Goal: Task Accomplishment & Management: Use online tool/utility

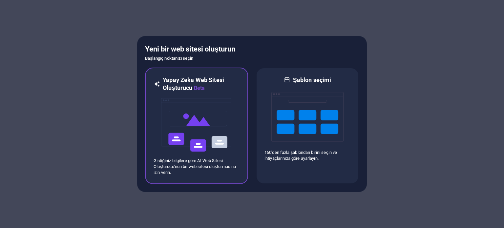
click at [196, 134] on img at bounding box center [197, 125] width 72 height 66
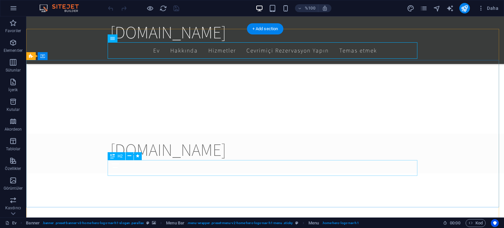
scroll to position [343, 0]
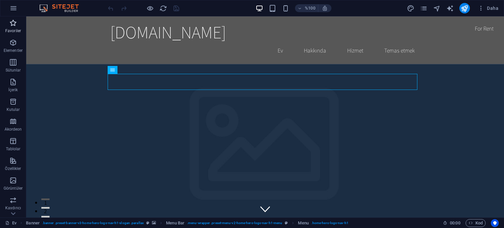
click at [15, 21] on icon "button" at bounding box center [13, 23] width 8 height 8
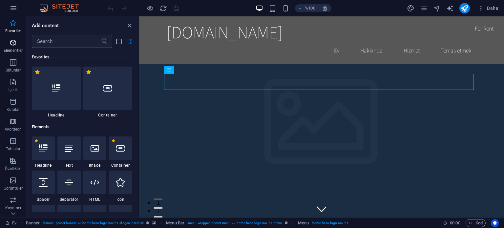
click at [15, 48] on p "Elementler" at bounding box center [13, 50] width 19 height 5
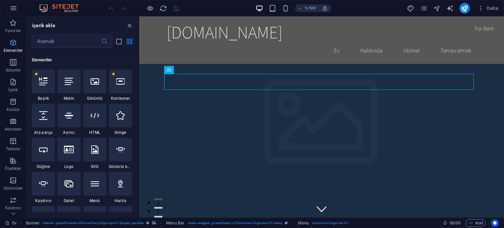
scroll to position [70, 0]
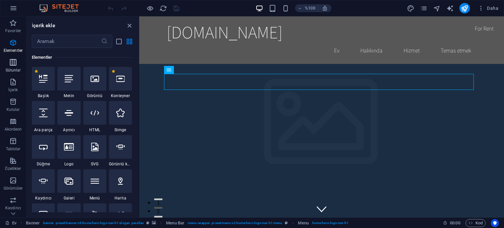
click at [8, 63] on span "Sütunlar" at bounding box center [13, 66] width 26 height 16
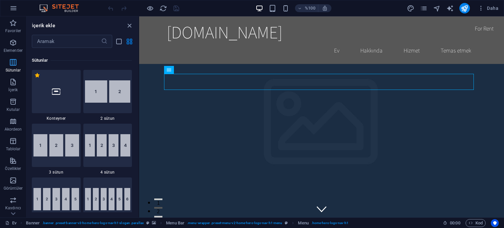
scroll to position [325, 0]
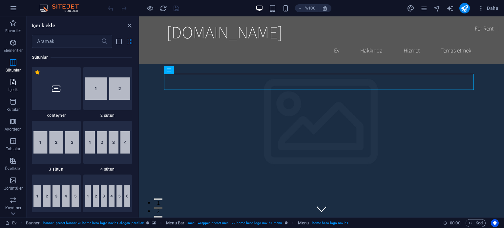
click at [16, 79] on icon "button" at bounding box center [13, 82] width 8 height 8
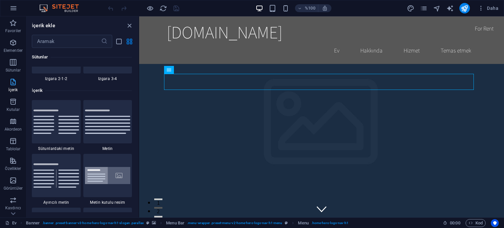
scroll to position [1149, 0]
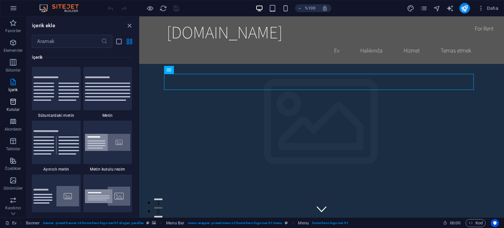
click at [16, 100] on icon "button" at bounding box center [13, 102] width 8 height 8
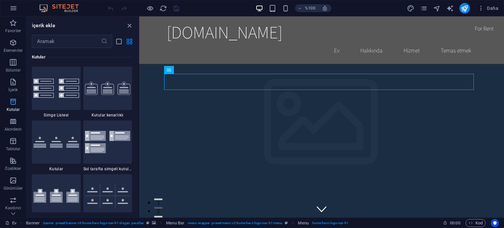
scroll to position [1811, 0]
click at [16, 121] on icon "button" at bounding box center [13, 122] width 8 height 8
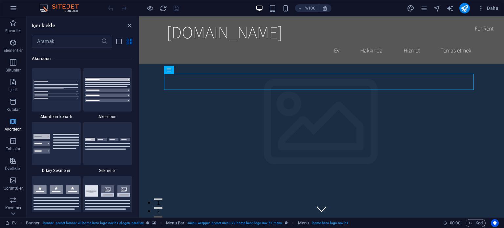
scroll to position [2096, 0]
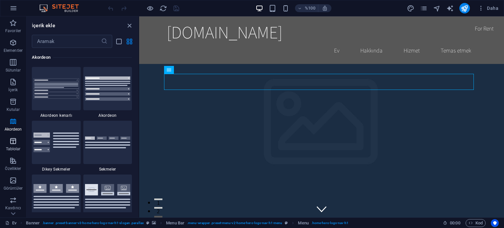
click at [14, 138] on icon "button" at bounding box center [13, 141] width 8 height 8
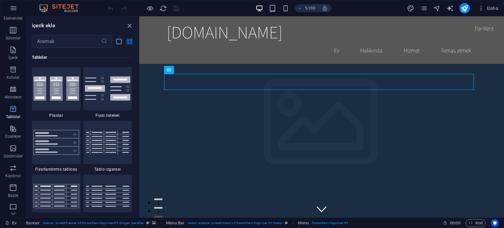
scroll to position [33, 0]
click at [12, 130] on icon "button" at bounding box center [13, 128] width 8 height 8
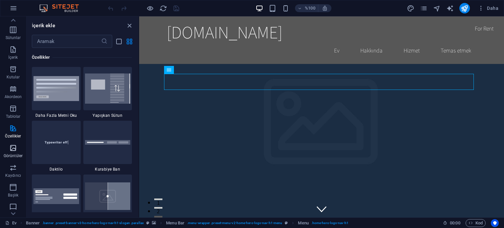
click at [11, 150] on icon "button" at bounding box center [13, 148] width 8 height 8
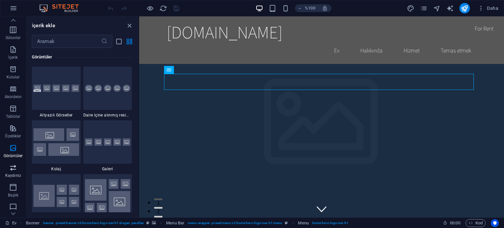
click at [14, 174] on font "Kaydırıcı" at bounding box center [13, 175] width 16 height 5
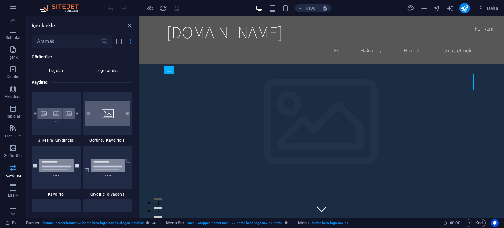
scroll to position [3722, 0]
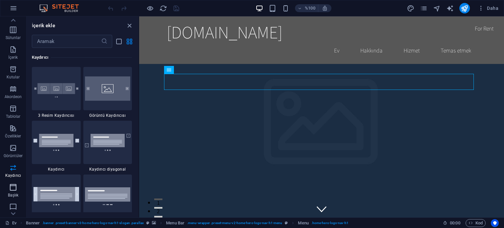
click at [14, 187] on icon "button" at bounding box center [13, 188] width 8 height 8
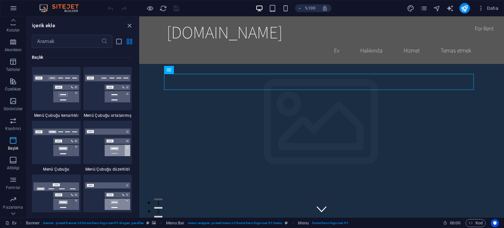
scroll to position [94, 0]
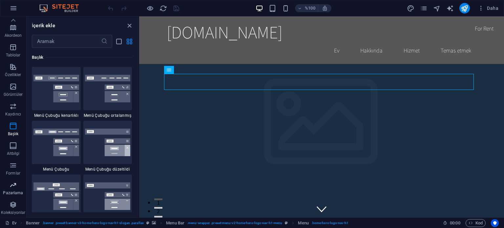
click at [11, 183] on icon "button" at bounding box center [13, 185] width 8 height 8
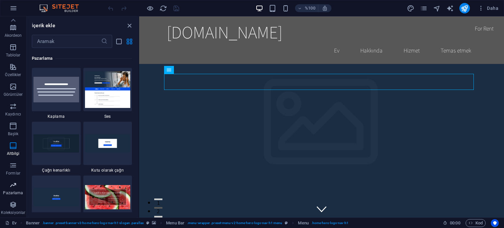
scroll to position [5348, 0]
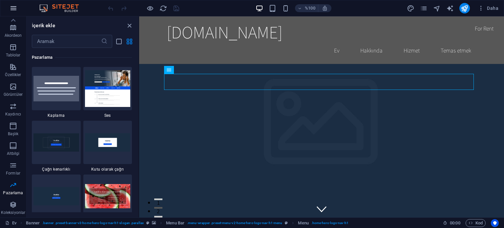
click at [16, 8] on icon "button" at bounding box center [14, 8] width 8 height 8
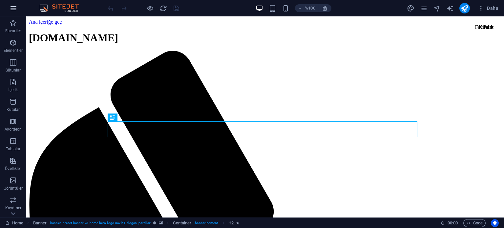
click at [12, 9] on icon "button" at bounding box center [14, 8] width 8 height 8
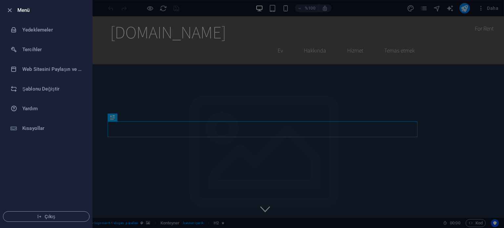
click at [202, 7] on div at bounding box center [252, 114] width 504 height 228
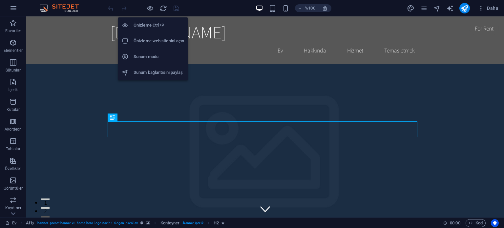
click at [149, 25] on font "Önizleme Ctrl+P" at bounding box center [149, 25] width 31 height 5
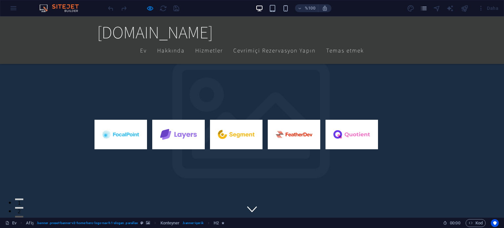
scroll to position [248, 0]
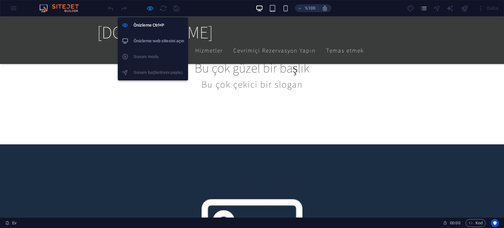
click at [162, 39] on font "Önizleme web sitesini açın" at bounding box center [159, 40] width 51 height 5
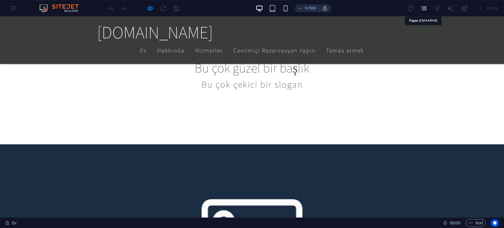
click at [422, 7] on icon "sayfalar" at bounding box center [424, 9] width 8 height 8
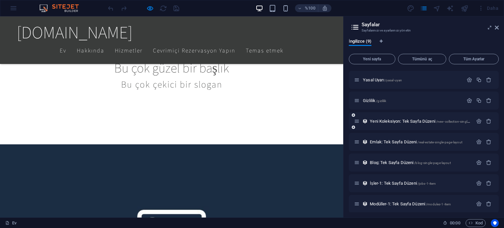
scroll to position [43, 0]
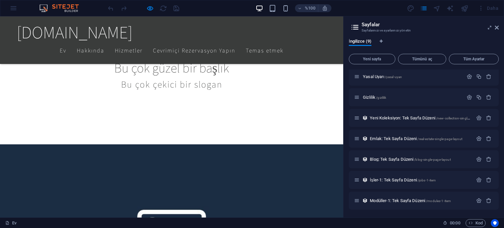
click at [12, 9] on div "%100 Daha" at bounding box center [252, 8] width 504 height 16
click at [496, 26] on icon at bounding box center [497, 27] width 4 height 5
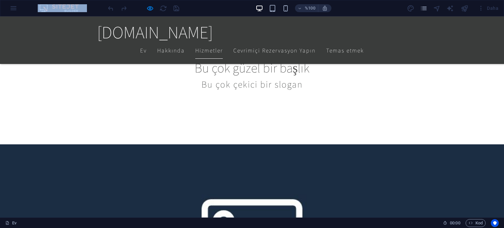
drag, startPoint x: 14, startPoint y: 26, endPoint x: 195, endPoint y: 45, distance: 182.3
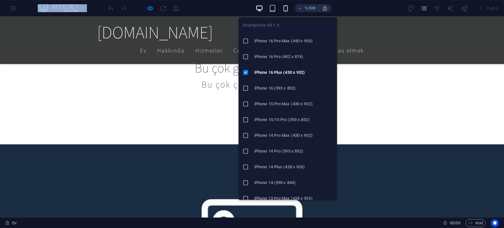
click at [286, 8] on icon "button" at bounding box center [286, 9] width 8 height 8
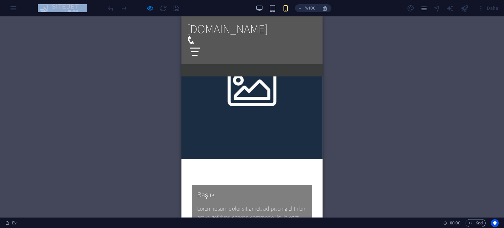
scroll to position [438, 0]
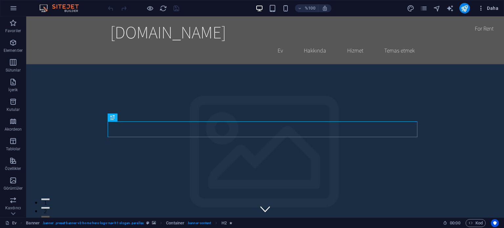
click at [478, 11] on icon "button" at bounding box center [481, 8] width 7 height 7
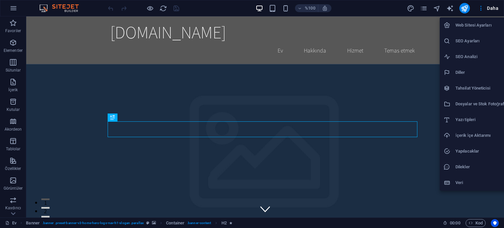
click at [12, 68] on div at bounding box center [252, 114] width 504 height 228
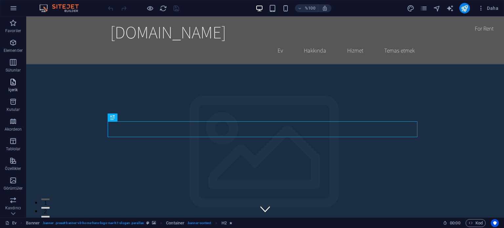
click at [14, 87] on p "İçerik" at bounding box center [13, 89] width 10 height 5
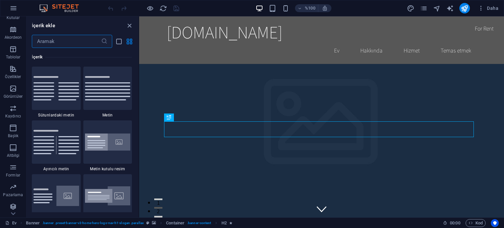
scroll to position [94, 0]
click at [18, 206] on span "Koleksiyonlar" at bounding box center [13, 209] width 26 height 16
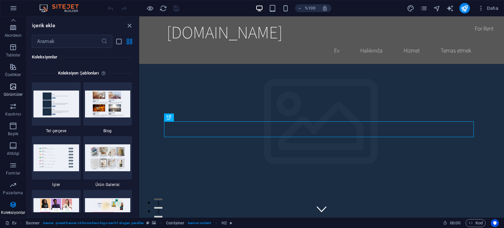
scroll to position [0, 0]
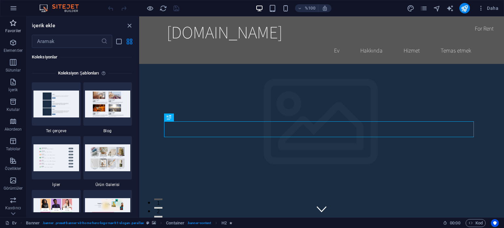
click at [8, 26] on span "Favoriler" at bounding box center [13, 27] width 26 height 16
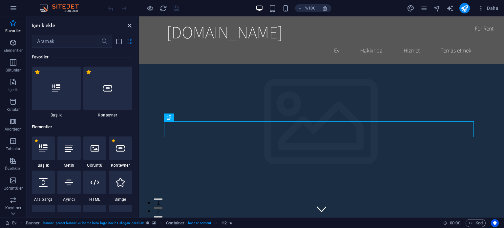
click at [130, 23] on icon "paneli kapat" at bounding box center [130, 26] width 8 height 8
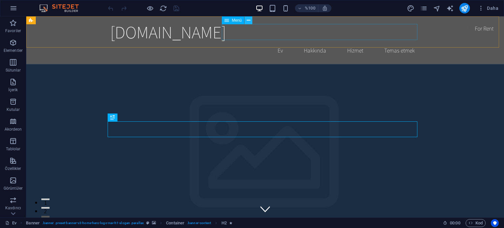
click at [251, 22] on button at bounding box center [249, 20] width 8 height 8
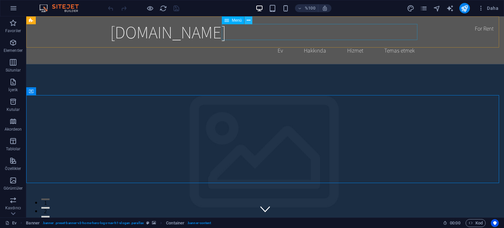
click at [249, 21] on icon at bounding box center [249, 20] width 4 height 7
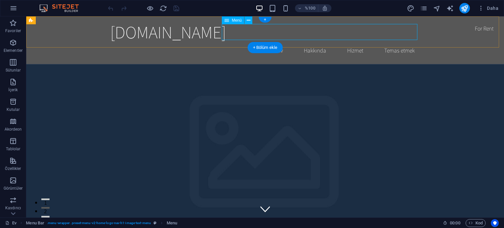
click at [275, 42] on nav "Ev Hakkında Hizmet Temas etmek" at bounding box center [265, 50] width 310 height 16
click at [252, 21] on button at bounding box center [249, 20] width 8 height 8
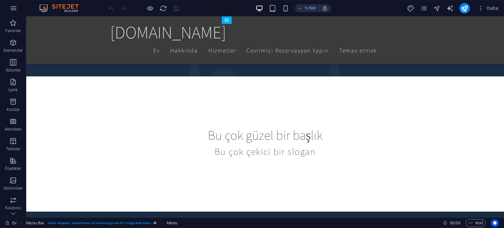
scroll to position [210, 0]
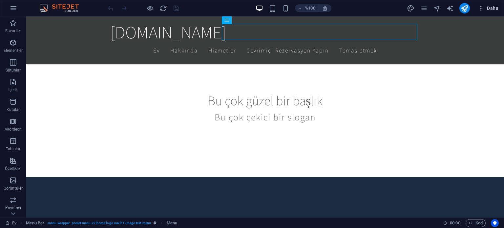
click at [479, 5] on icon "button" at bounding box center [481, 8] width 7 height 7
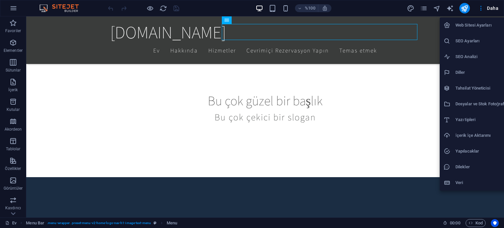
click at [355, 208] on div at bounding box center [252, 114] width 504 height 228
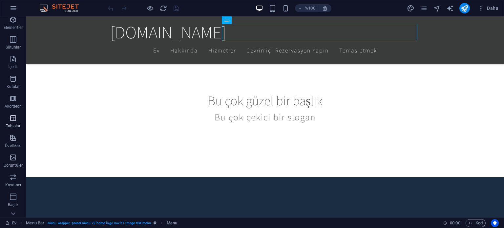
scroll to position [25, 0]
click at [14, 140] on icon "button" at bounding box center [13, 136] width 8 height 8
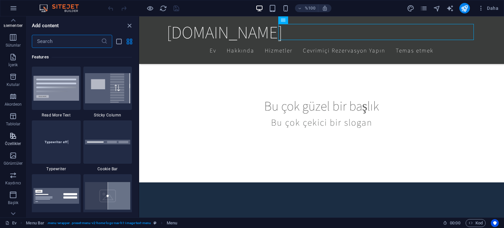
scroll to position [2560, 0]
click at [307, 11] on h6 "%100" at bounding box center [310, 8] width 11 height 8
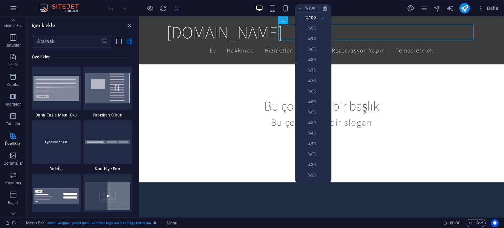
drag, startPoint x: 13, startPoint y: 21, endPoint x: 13, endPoint y: 17, distance: 3.9
click at [13, 17] on div at bounding box center [252, 114] width 504 height 228
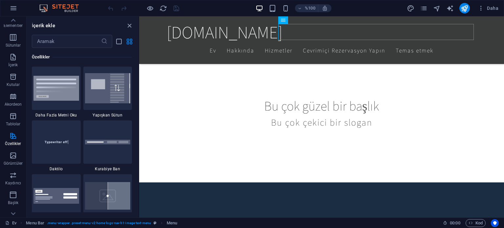
click at [13, 17] on icon at bounding box center [13, 20] width 9 height 9
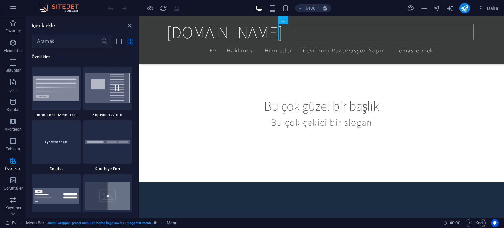
click at [13, 17] on button "Favoriler" at bounding box center [13, 26] width 26 height 20
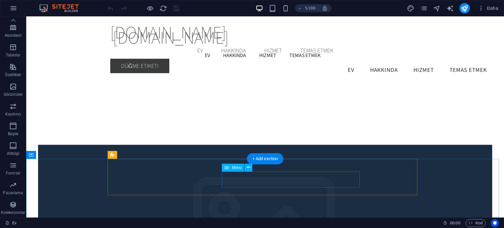
scroll to position [1048, 0]
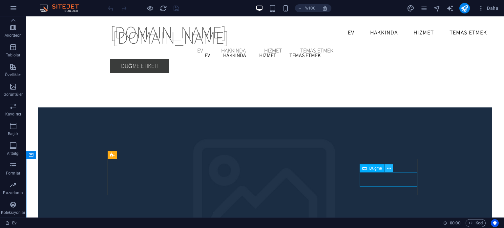
click at [389, 167] on icon at bounding box center [389, 168] width 4 height 7
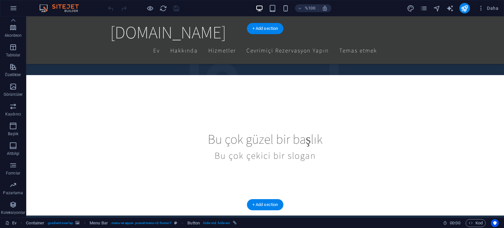
scroll to position [167, 0]
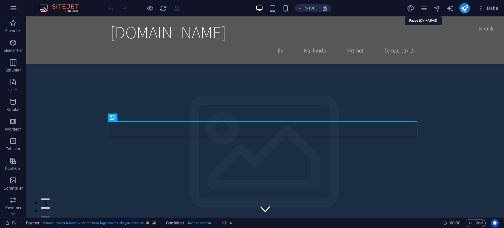
click at [427, 8] on icon "sayfalar" at bounding box center [424, 9] width 8 height 8
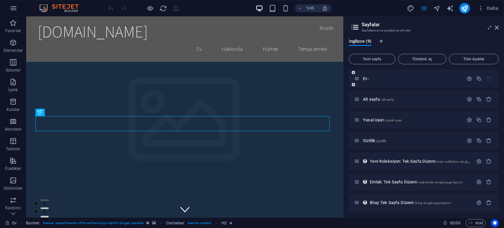
click at [404, 76] on div "Ev /" at bounding box center [408, 79] width 109 height 8
click at [378, 98] on font "Alt sayfa" at bounding box center [371, 99] width 17 height 5
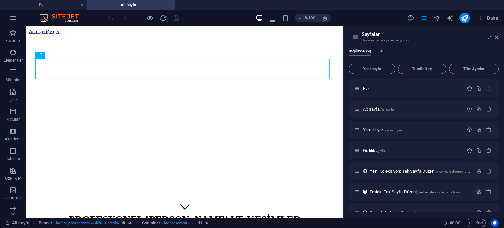
click at [171, 6] on link at bounding box center [169, 5] width 4 height 6
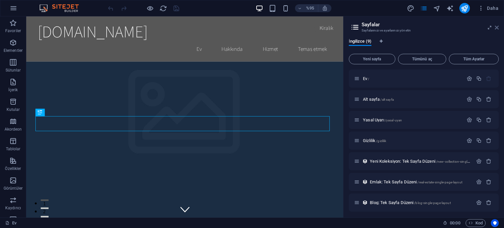
click at [496, 27] on icon at bounding box center [497, 27] width 4 height 5
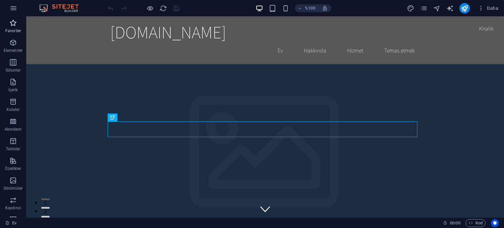
click at [8, 31] on font "Favoriler" at bounding box center [13, 31] width 16 height 5
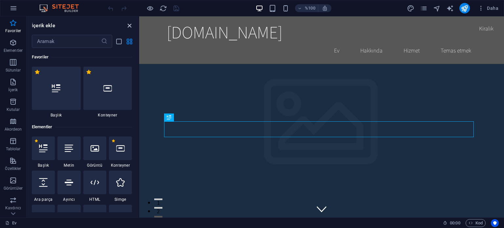
click at [128, 26] on icon "paneli kapat" at bounding box center [130, 26] width 8 height 8
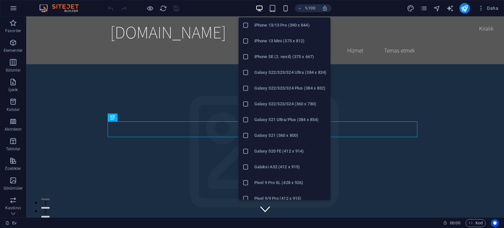
scroll to position [338, 0]
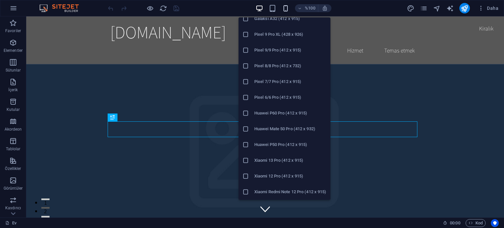
click at [289, 9] on icon "button" at bounding box center [286, 9] width 8 height 8
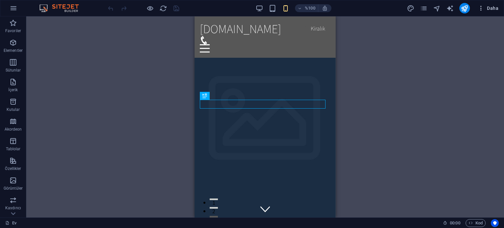
click at [485, 9] on span "Daha" at bounding box center [488, 8] width 21 height 7
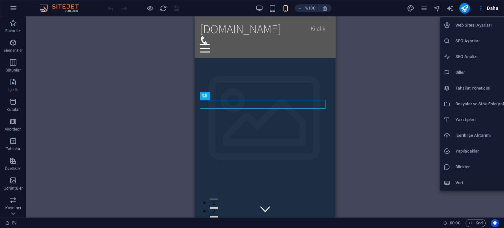
click at [28, 218] on div at bounding box center [252, 114] width 504 height 228
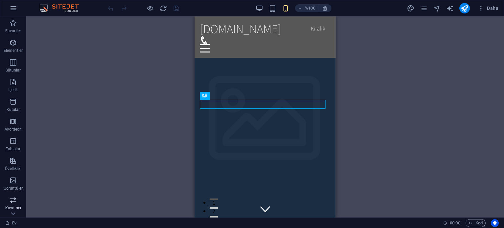
scroll to position [94, 0]
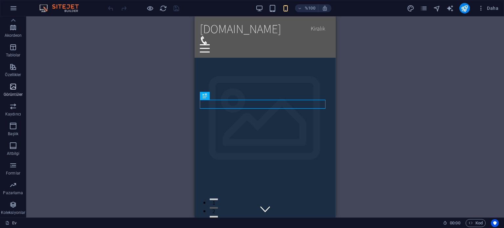
click at [17, 92] on font "Görüntüler" at bounding box center [13, 94] width 19 height 5
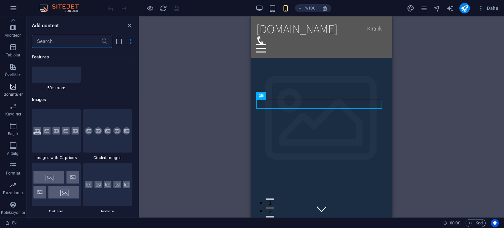
scroll to position [3330, 0]
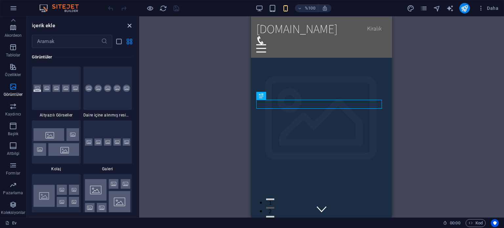
drag, startPoint x: 132, startPoint y: 21, endPoint x: 128, endPoint y: 26, distance: 6.8
click at [128, 26] on div "İçerik ekle ​ Favoriler 1 Yıldız Başlık 1 Yıldız Konteyner Elementler 1 Yıldız …" at bounding box center [83, 116] width 112 height 201
click at [128, 26] on icon "paneli kapat" at bounding box center [130, 26] width 8 height 8
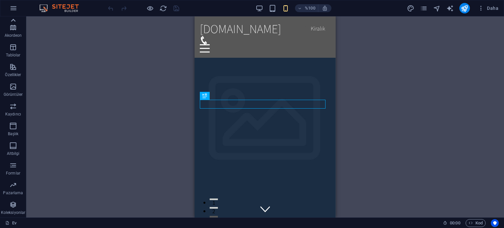
click at [11, 20] on icon at bounding box center [13, 20] width 9 height 9
click at [11, 20] on div "Favoriler Elementler Sütunlar İçerik Kutular Akordeon Tablolar Özellikler Görün…" at bounding box center [13, 116] width 26 height 201
click at [11, 20] on icon "button" at bounding box center [13, 23] width 8 height 8
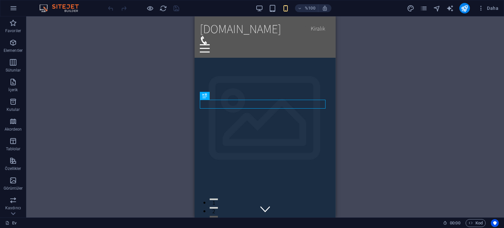
click at [11, 20] on icon "button" at bounding box center [13, 23] width 8 height 8
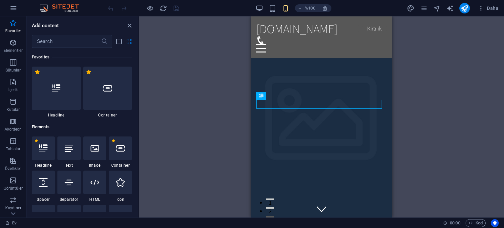
click at [11, 20] on icon "button" at bounding box center [13, 23] width 8 height 8
